Goal: Information Seeking & Learning: Find specific fact

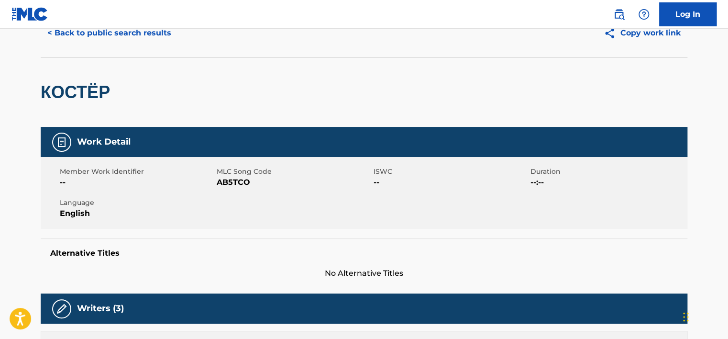
scroll to position [48, 0]
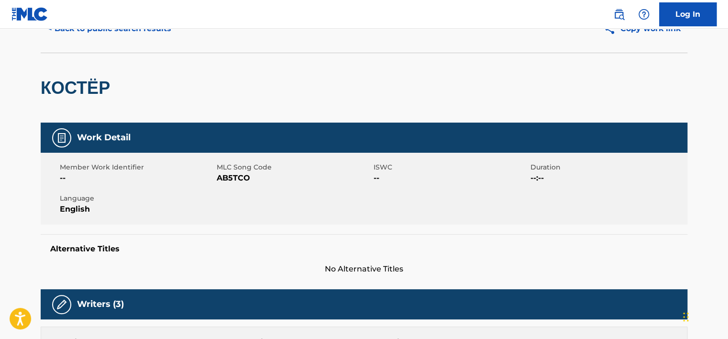
click at [127, 40] on button "< Back to public search results" at bounding box center [109, 29] width 137 height 24
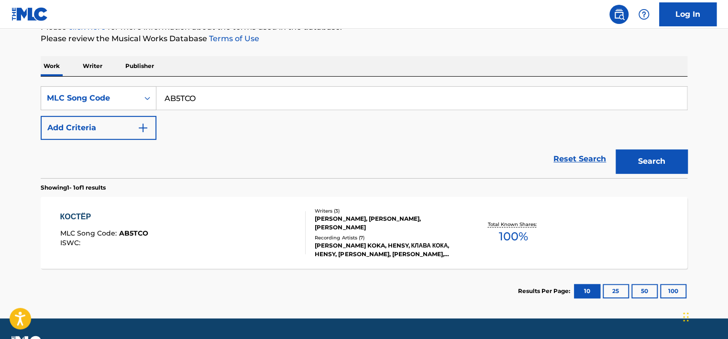
click at [234, 94] on input "AB5TCO" at bounding box center [421, 98] width 530 height 23
paste input "Z23926"
type input "Z23926"
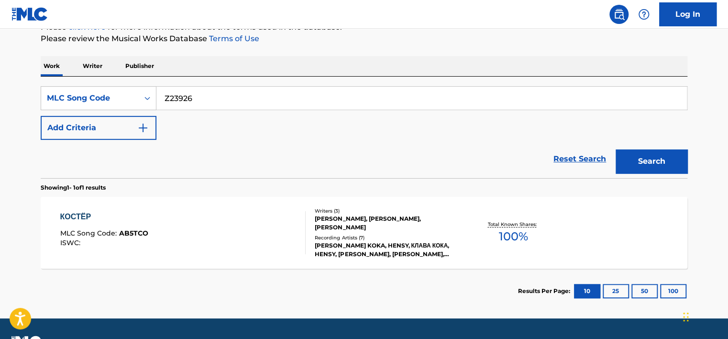
click at [616, 149] on button "Search" at bounding box center [652, 161] width 72 height 24
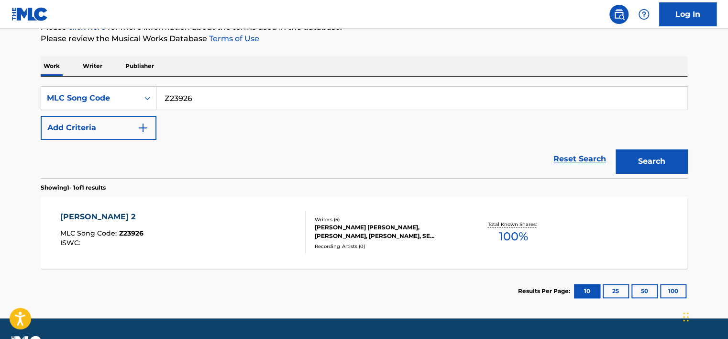
click at [405, 230] on div "[PERSON_NAME] [PERSON_NAME], [PERSON_NAME], [PERSON_NAME], SE [PERSON_NAME], [P…" at bounding box center [387, 231] width 144 height 17
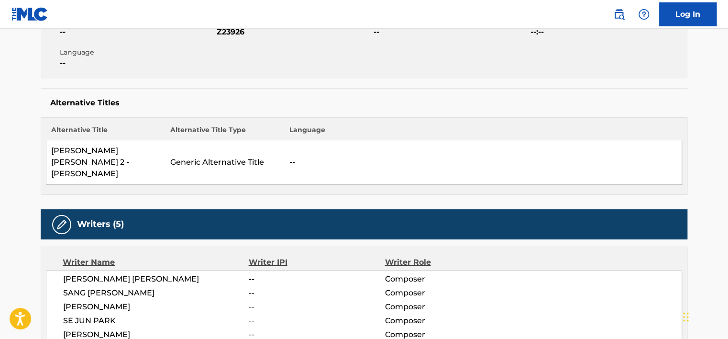
scroll to position [239, 0]
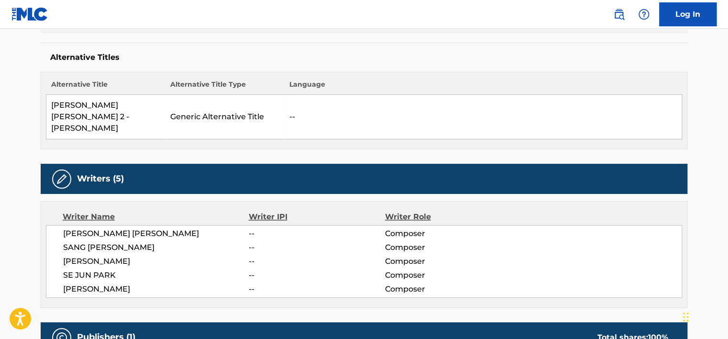
click at [102, 283] on span "[PERSON_NAME]" at bounding box center [156, 288] width 186 height 11
copy div "[PERSON_NAME]"
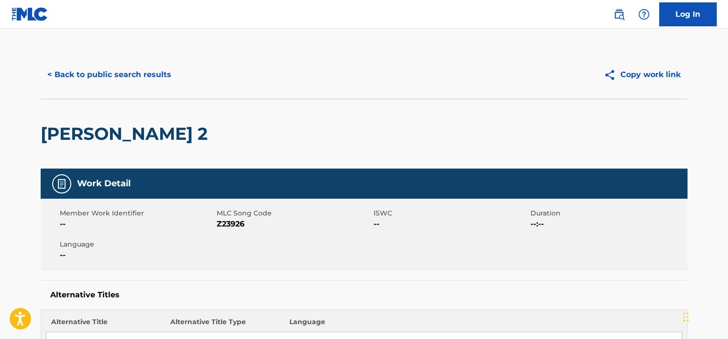
scroll to position [0, 0]
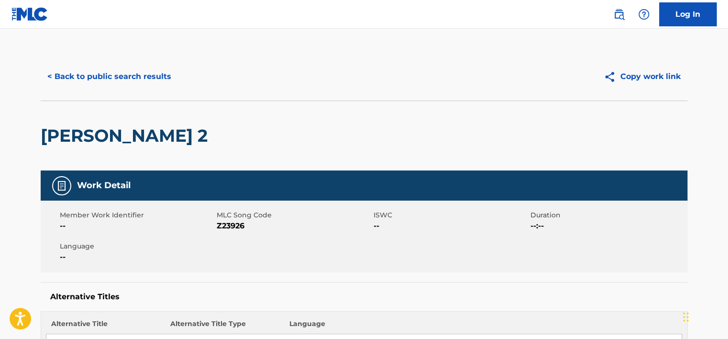
click at [168, 77] on button "< Back to public search results" at bounding box center [109, 77] width 137 height 24
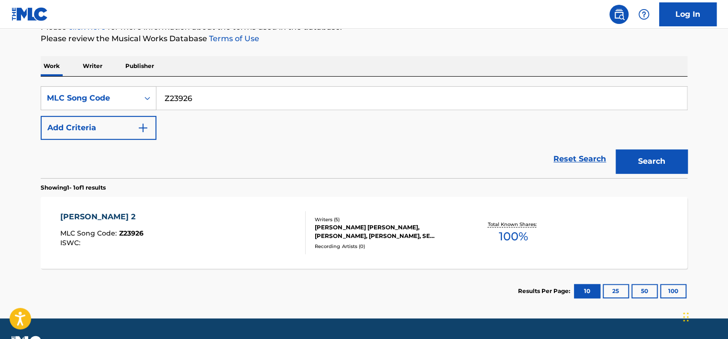
click at [255, 98] on input "Z23926" at bounding box center [421, 98] width 530 height 23
paste input "WB2IH9"
type input "WB2IH9"
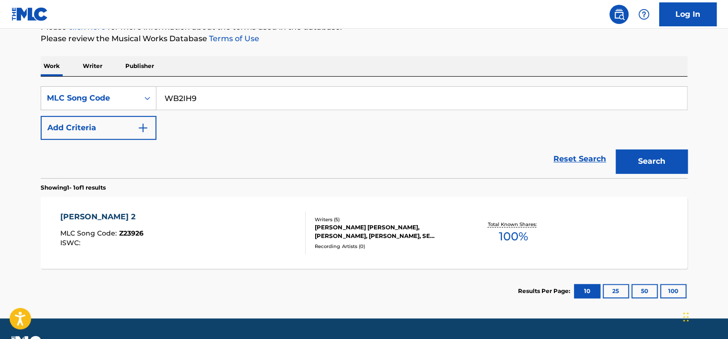
click at [627, 163] on button "Search" at bounding box center [652, 161] width 72 height 24
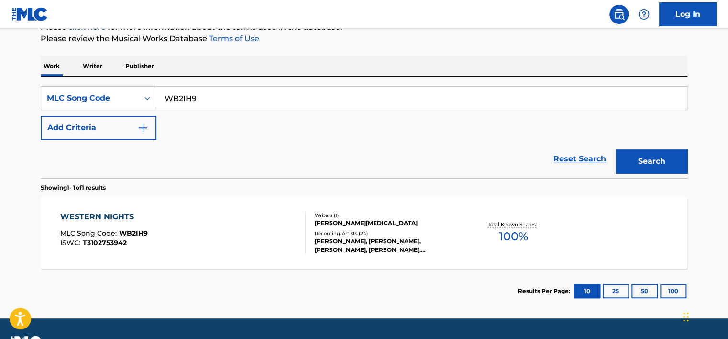
click at [169, 224] on div "WESTERN NIGHTS MLC Song Code : WB2IH9 ISWC : T3102753942" at bounding box center [183, 232] width 246 height 43
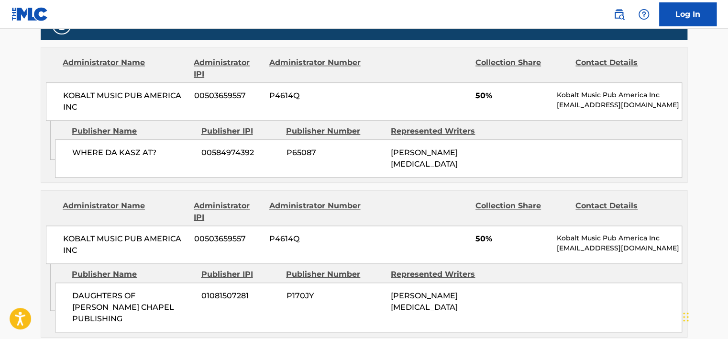
scroll to position [430, 0]
